Goal: Information Seeking & Learning: Learn about a topic

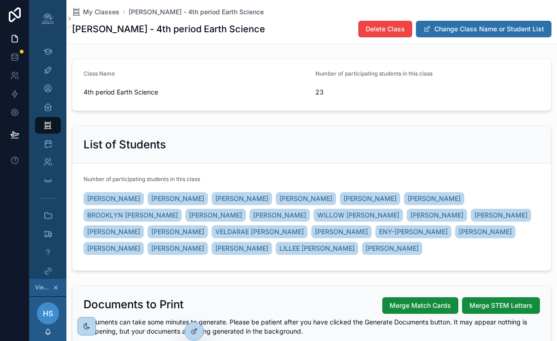
scroll to position [186, 0]
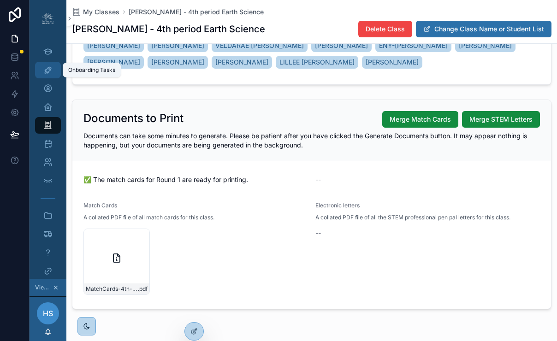
click at [49, 69] on icon "scrollable content" at bounding box center [47, 69] width 9 height 9
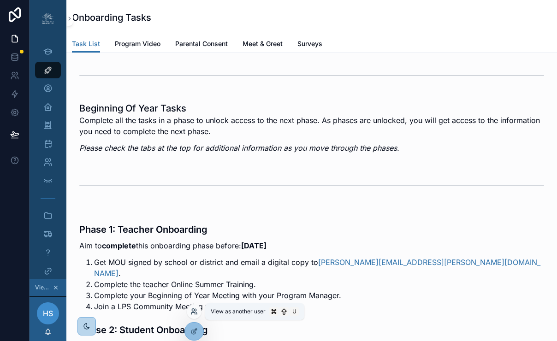
click at [192, 313] on icon at bounding box center [193, 314] width 4 height 2
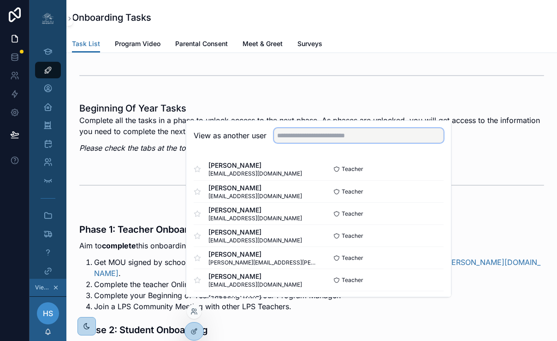
click at [309, 142] on input "text" at bounding box center [359, 135] width 170 height 15
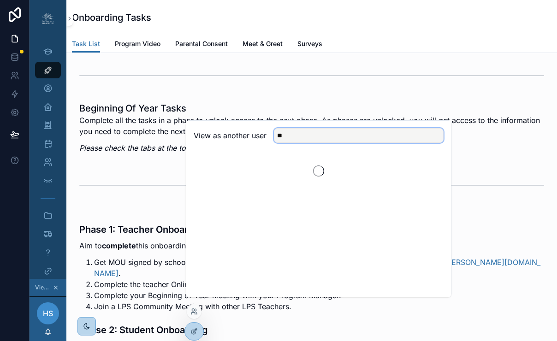
type input "*"
type input "*****"
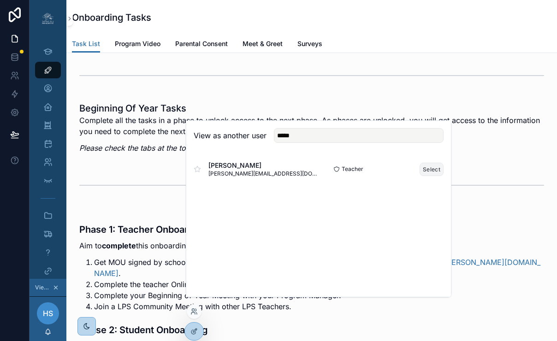
click at [433, 176] on button "Select" at bounding box center [432, 169] width 24 height 13
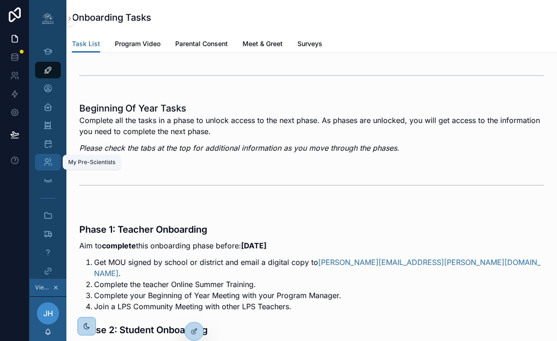
click at [48, 160] on icon "scrollable content" at bounding box center [47, 162] width 9 height 9
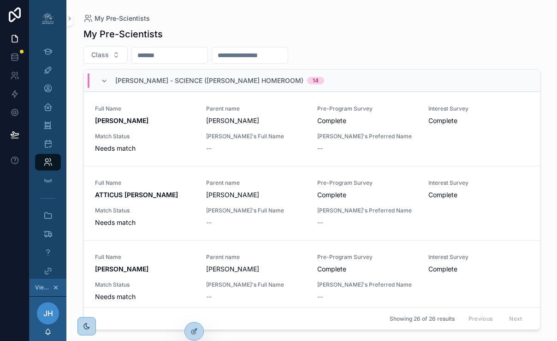
click at [172, 55] on input "scrollable content" at bounding box center [170, 55] width 76 height 13
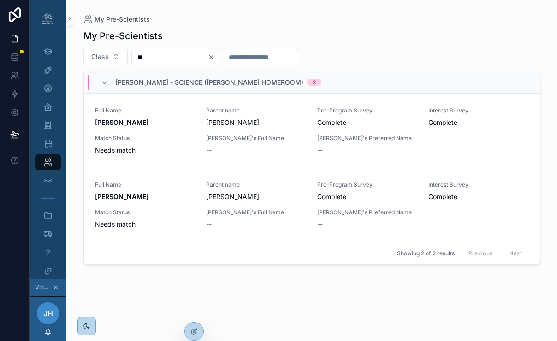
type input "*"
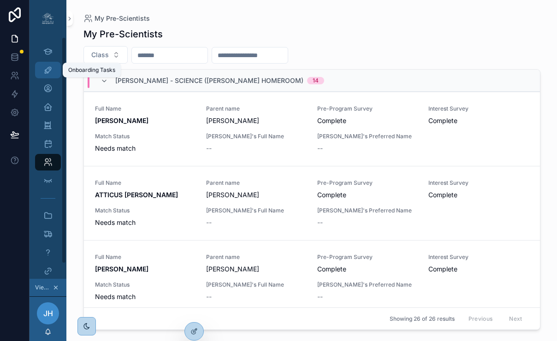
click at [53, 73] on div "Onboarding Tasks" at bounding box center [48, 70] width 15 height 15
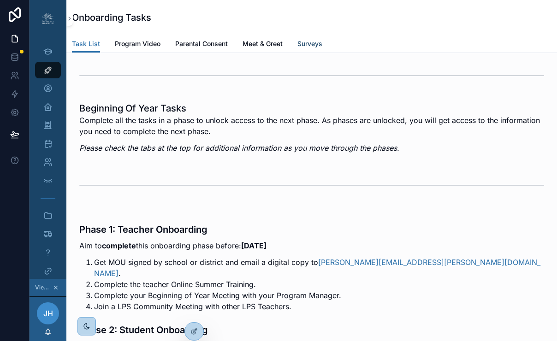
click at [313, 45] on span "Surveys" at bounding box center [309, 43] width 25 height 9
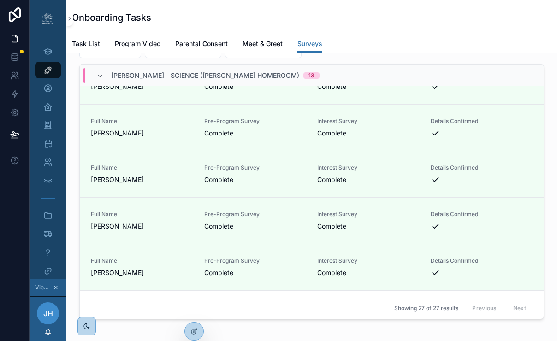
scroll to position [1086, 0]
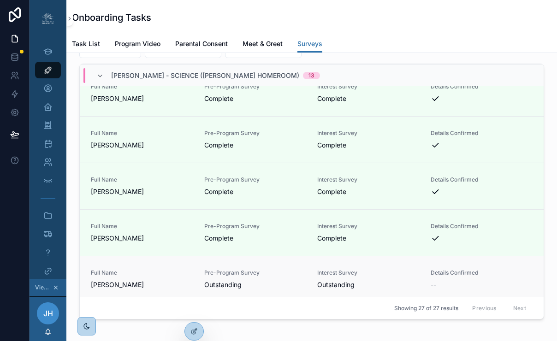
click at [380, 303] on div "Full Name EMMA WINKLER Pre-Program Survey Outstanding Interest Survey Outstandi…" at bounding box center [312, 279] width 464 height 47
click at [115, 277] on span "Full Name" at bounding box center [142, 272] width 102 height 7
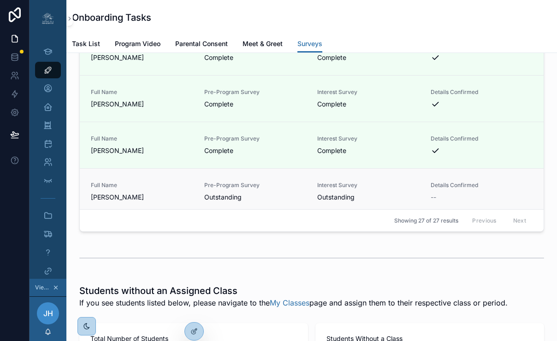
scroll to position [1937, 0]
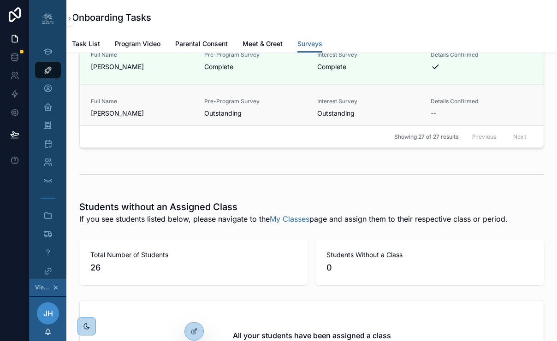
click at [122, 118] on span "EMMA WINKLER" at bounding box center [142, 113] width 102 height 9
click at [166, 118] on span "EMMA WINKLER" at bounding box center [142, 113] width 102 height 9
click at [290, 131] on div "Full Name EMMA WINKLER Pre-Program Survey Outstanding Interest Survey Outstandi…" at bounding box center [312, 107] width 464 height 47
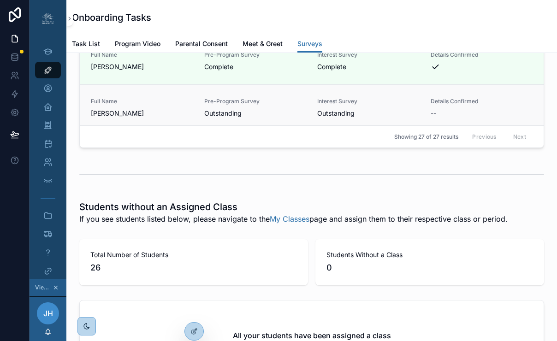
click at [402, 131] on div "Full Name EMMA WINKLER Pre-Program Survey Outstanding Interest Survey Outstandi…" at bounding box center [312, 107] width 464 height 47
click at [48, 160] on icon "scrollable content" at bounding box center [47, 162] width 9 height 9
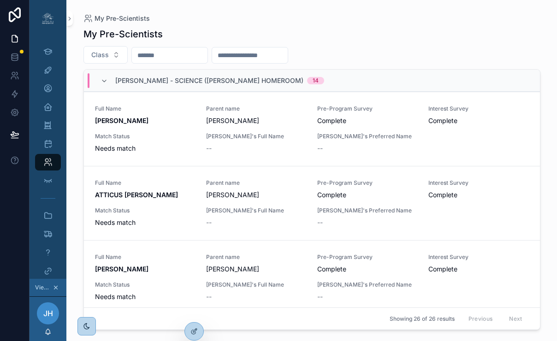
click at [185, 59] on input "scrollable content" at bounding box center [170, 55] width 76 height 13
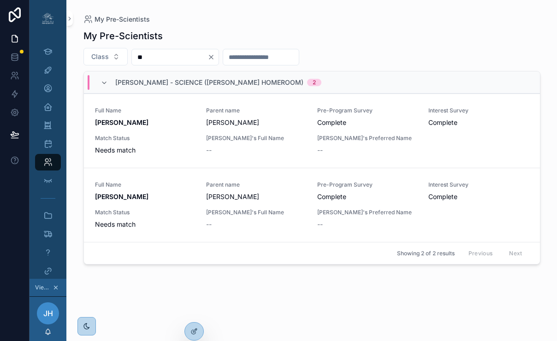
type input "*"
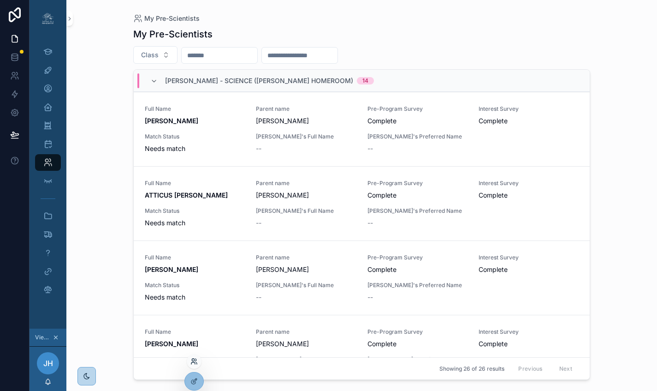
click at [194, 341] on icon at bounding box center [193, 360] width 7 height 7
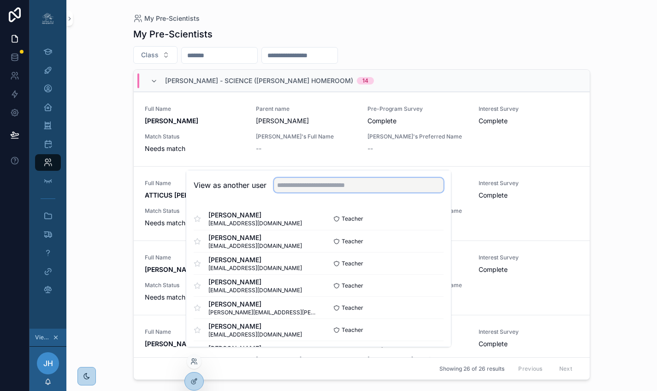
click at [305, 192] on input "text" at bounding box center [359, 185] width 170 height 15
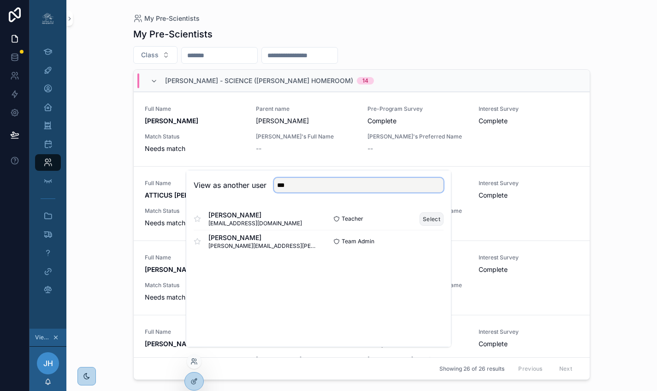
type input "***"
click at [428, 226] on button "Select" at bounding box center [432, 218] width 24 height 13
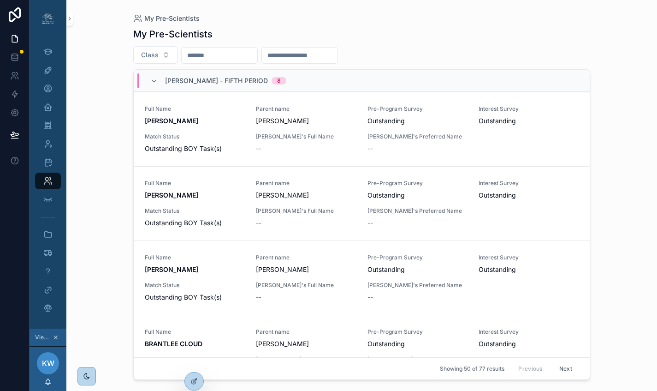
click at [242, 53] on input "scrollable content" at bounding box center [220, 55] width 76 height 13
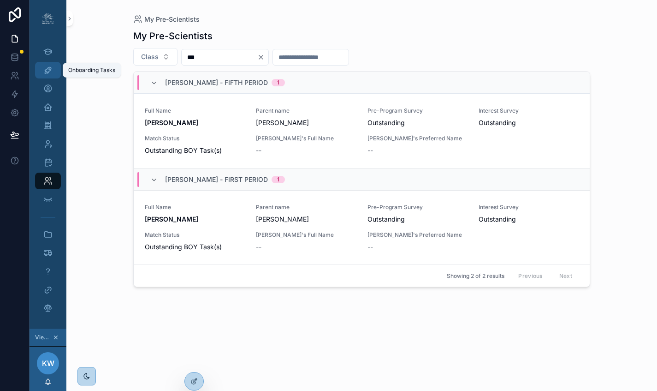
type input "***"
click at [52, 140] on icon "scrollable content" at bounding box center [47, 143] width 9 height 9
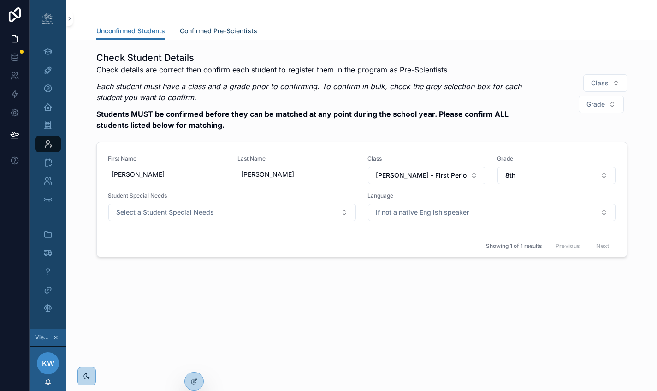
click at [219, 33] on span "Confirmed Pre-Scientists" at bounding box center [218, 30] width 77 height 9
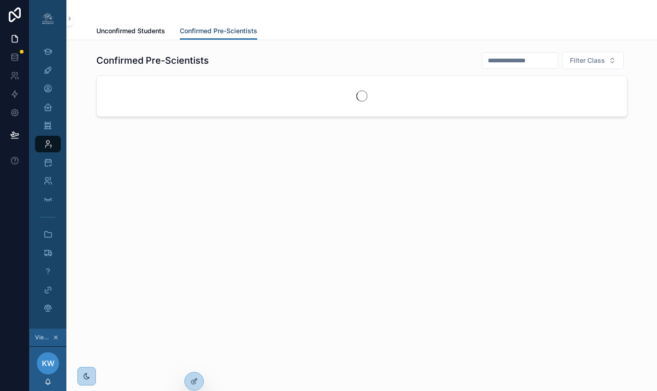
click at [219, 33] on span "Confirmed Pre-Scientists" at bounding box center [218, 30] width 77 height 9
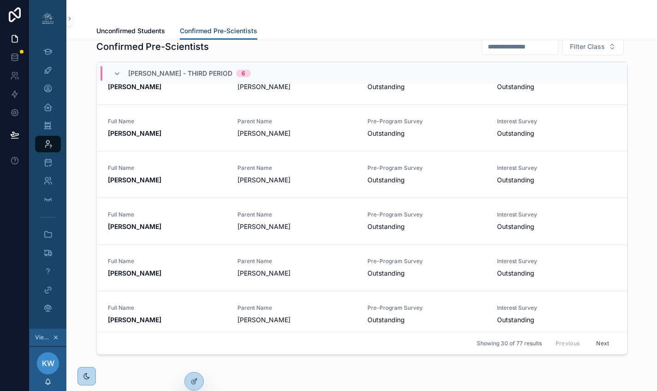
scroll to position [53, 0]
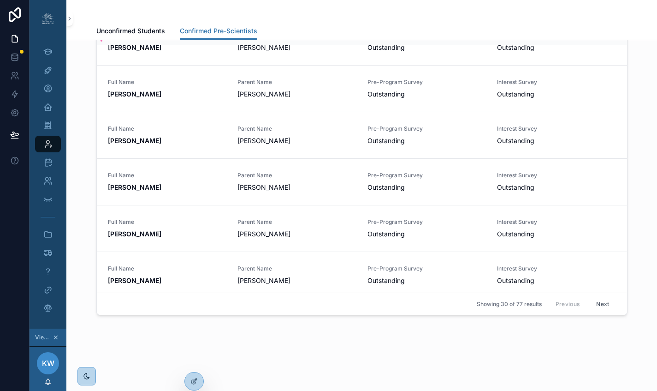
click at [598, 308] on button "Next" at bounding box center [603, 304] width 26 height 14
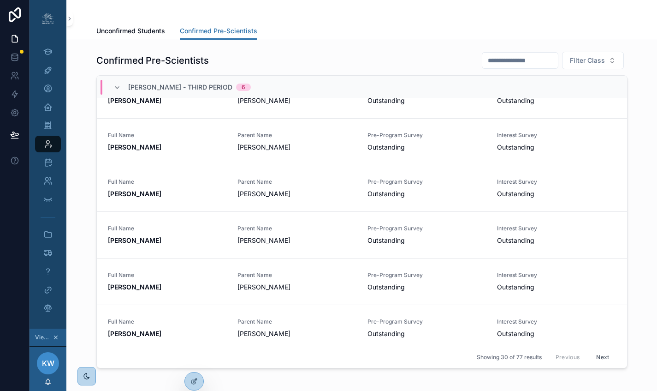
click at [598, 308] on div "Confirmed Pre-Scientists Unconfirmed Students Confirmed Pre-Scientists Confirme…" at bounding box center [361, 195] width 591 height 391
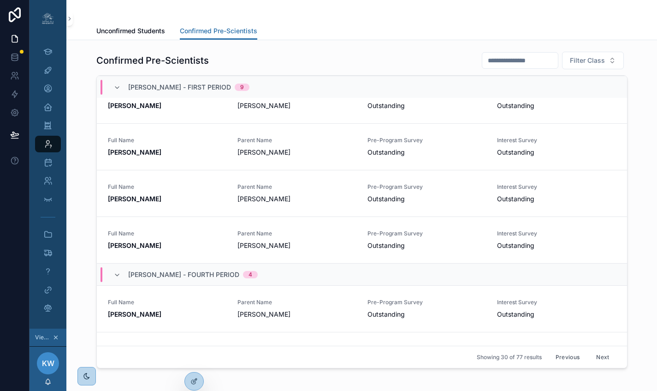
scroll to position [510, 0]
click at [493, 61] on input "scrollable content" at bounding box center [520, 60] width 76 height 13
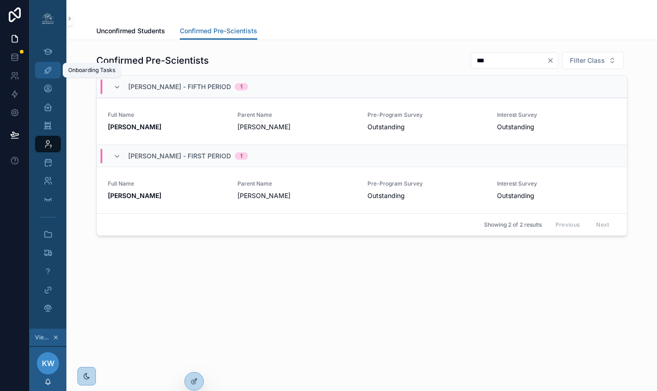
type input "***"
click at [47, 70] on icon "scrollable content" at bounding box center [47, 69] width 9 height 9
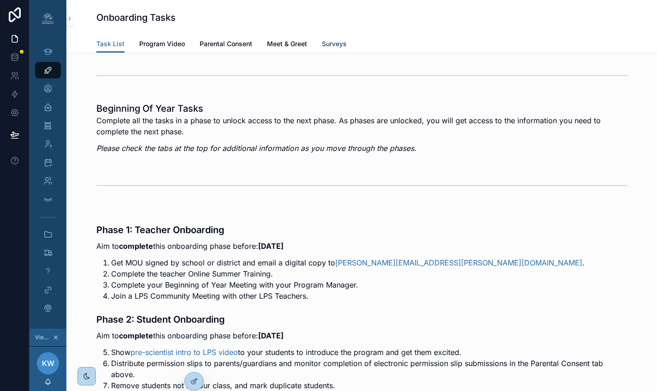
click at [332, 43] on span "Surveys" at bounding box center [334, 43] width 25 height 9
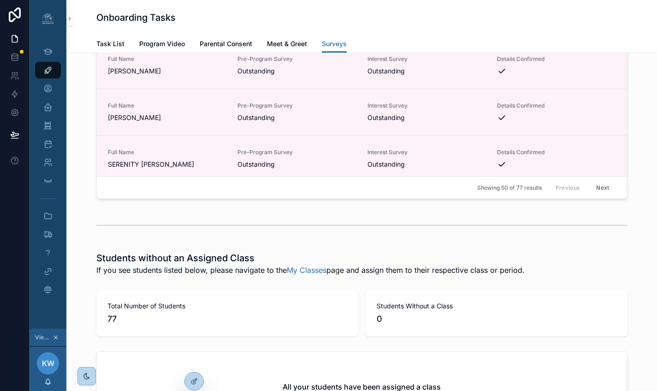
scroll to position [1537, 0]
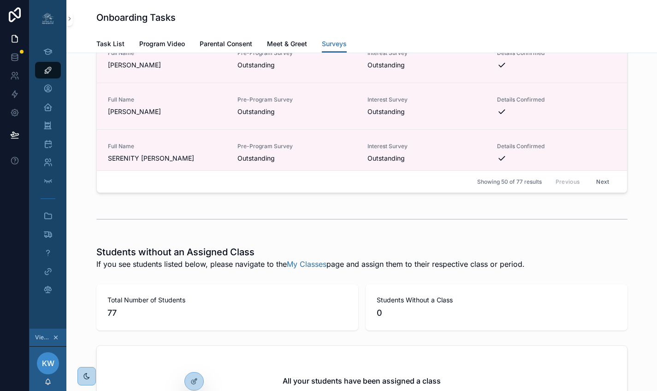
click at [606, 185] on button "Next" at bounding box center [603, 181] width 26 height 14
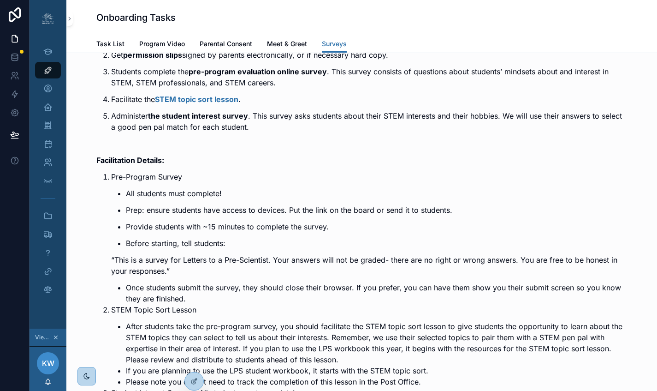
scroll to position [267, 0]
click at [59, 164] on link "My Pre-Scientists" at bounding box center [48, 162] width 26 height 17
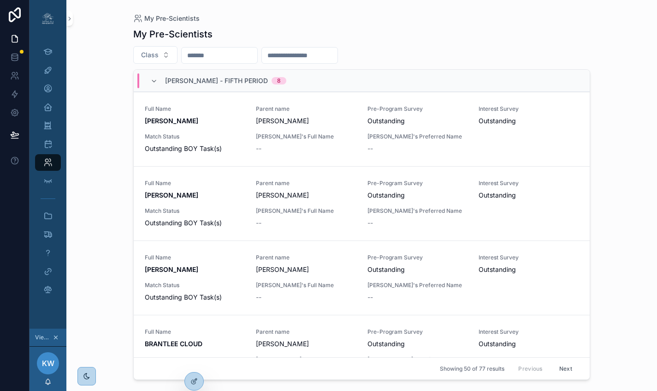
click at [220, 58] on input "scrollable content" at bounding box center [220, 55] width 76 height 13
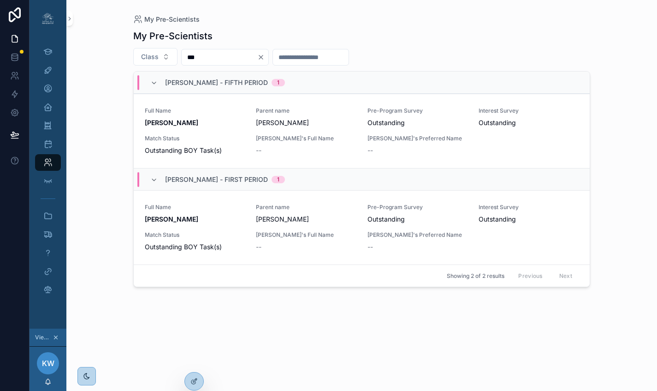
type input "***"
click at [47, 53] on icon "scrollable content" at bounding box center [47, 51] width 9 height 9
